Goal: Task Accomplishment & Management: Manage account settings

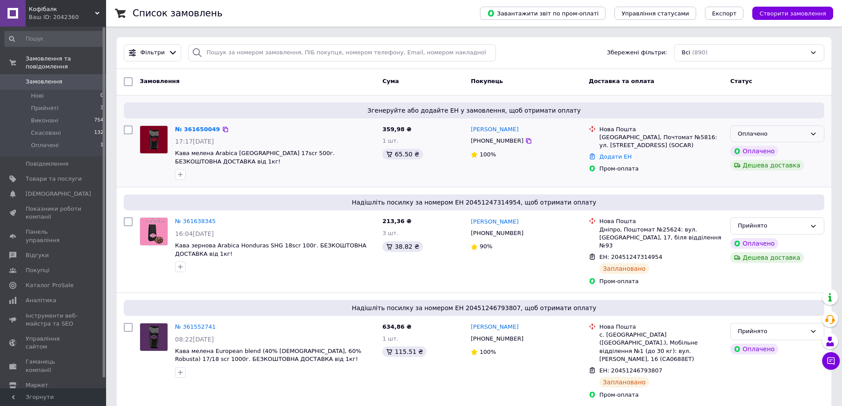
drag, startPoint x: 814, startPoint y: 133, endPoint x: 815, endPoint y: 140, distance: 7.7
click at [814, 133] on icon at bounding box center [812, 133] width 7 height 7
click at [765, 151] on li "Прийнято" at bounding box center [776, 152] width 93 height 16
drag, startPoint x: 516, startPoint y: 140, endPoint x: 501, endPoint y: 153, distance: 20.1
click at [525, 140] on icon at bounding box center [528, 140] width 7 height 7
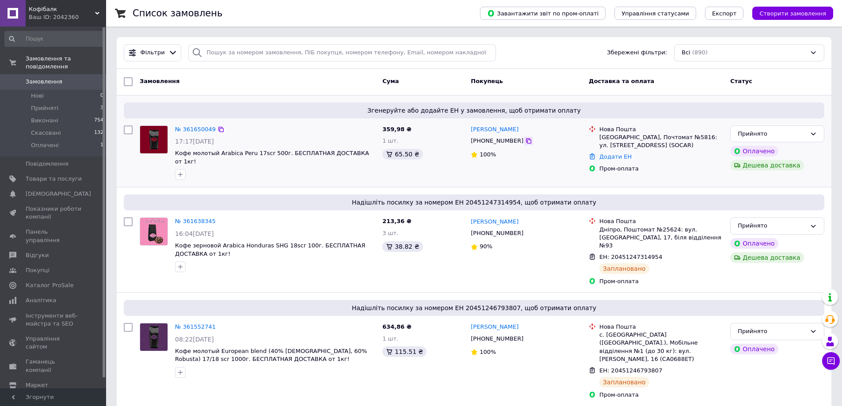
click at [526, 140] on icon at bounding box center [528, 140] width 5 height 5
click at [237, 153] on span "Кофе молотый Arabica Peru 17scr 500г. БЕСПЛАТНАЯ ДОСТАВКА от 1кг!" at bounding box center [272, 157] width 194 height 15
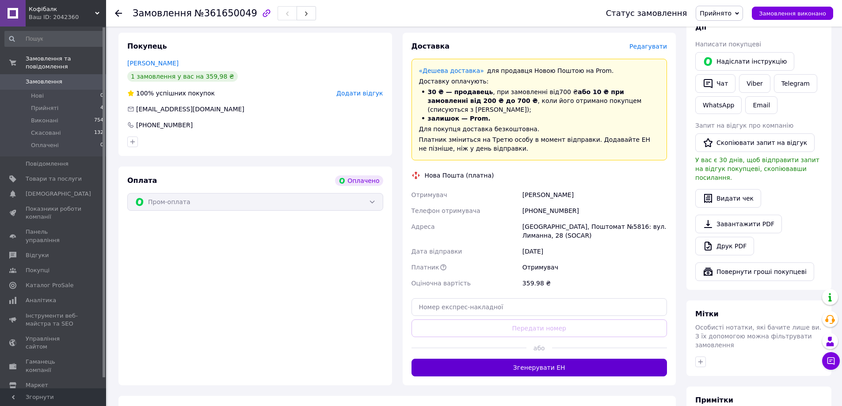
scroll to position [221, 0]
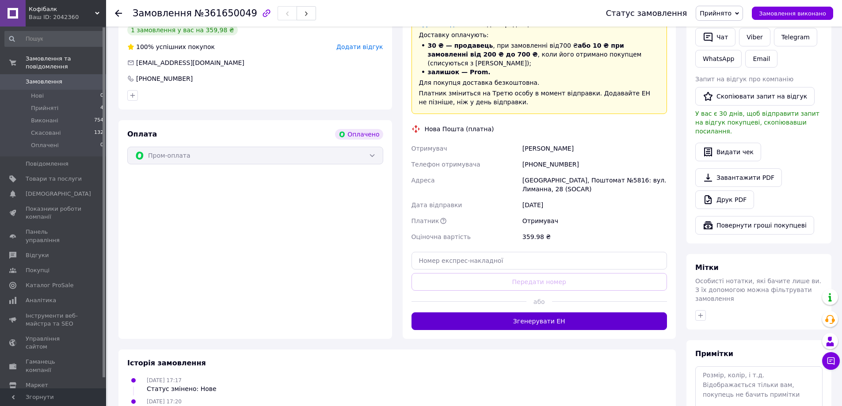
click at [502, 312] on button "Згенерувати ЕН" at bounding box center [539, 321] width 256 height 18
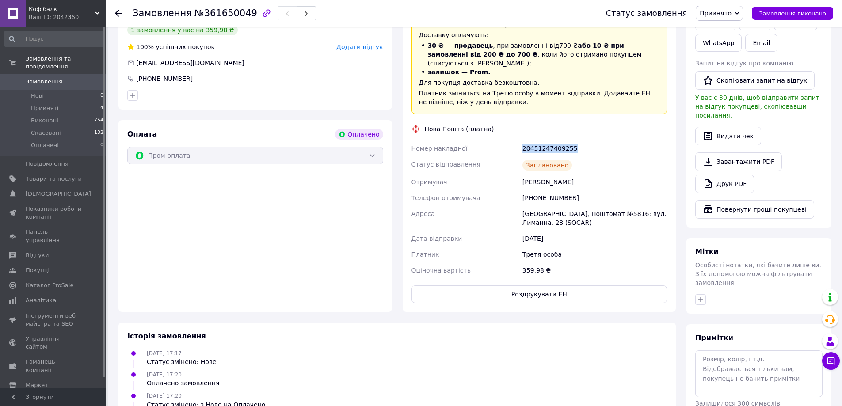
drag, startPoint x: 548, startPoint y: 135, endPoint x: 500, endPoint y: 135, distance: 48.6
click at [500, 140] on div "Номер накладної 20451247409255 Статус відправлення Заплановано Отримувач Невече…" at bounding box center [539, 209] width 259 height 138
copy div "Номер накладної 20451247409255"
click at [47, 78] on span "Замовлення" at bounding box center [44, 82] width 37 height 8
